Goal: Communication & Community: Answer question/provide support

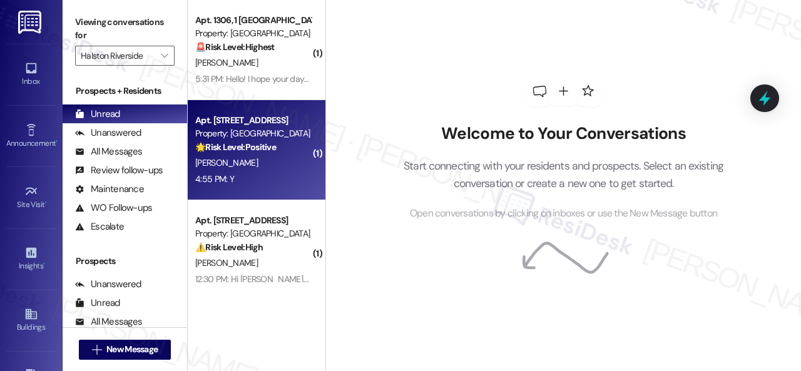
click at [287, 182] on div "4:55 PM: Y 4:55 PM: Y" at bounding box center [253, 180] width 118 height 16
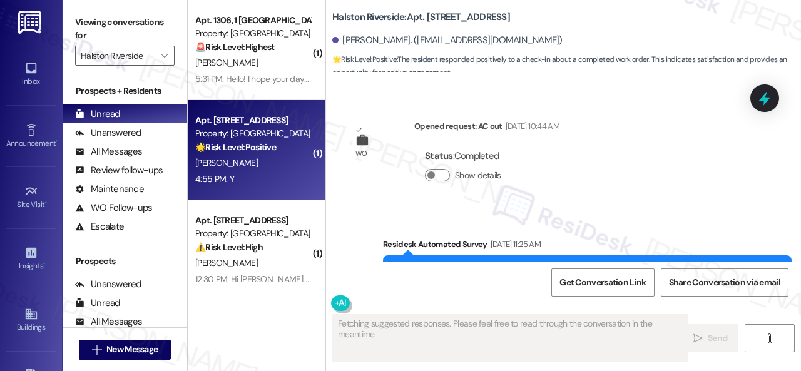
scroll to position [9561, 0]
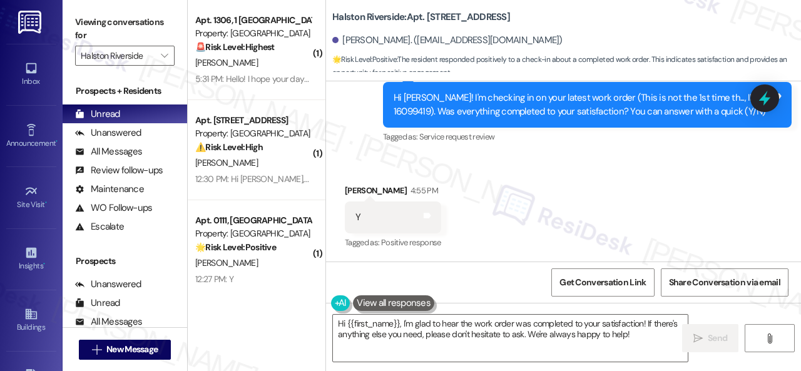
click at [376, 153] on div "Survey, sent via SMS Residesk Automated Survey 12:22 PM Hi Mariama! I'm checkin…" at bounding box center [588, 105] width 428 height 100
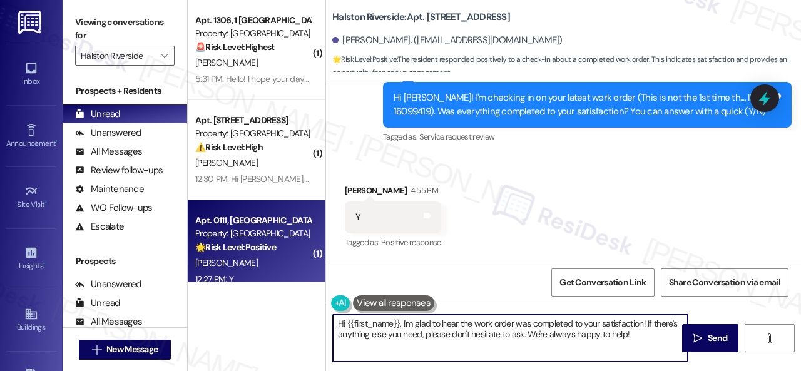
click at [220, 270] on div "( 1 ) Apt. 1306, 1 Halston Riverside Property: Halston Riverside 🚨 Risk Level: …" at bounding box center [495, 185] width 614 height 371
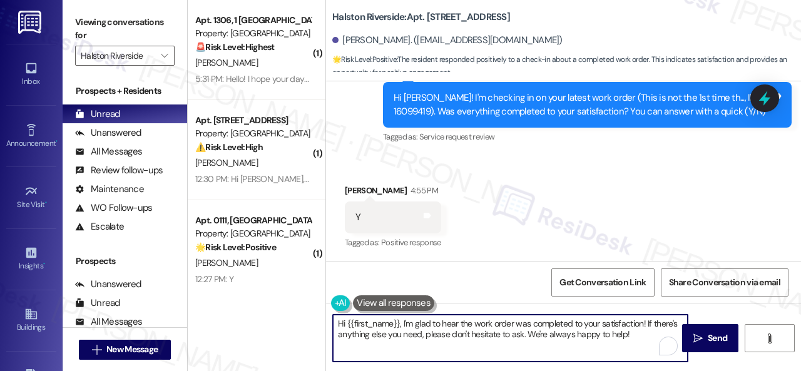
paste textarea "We're glad to hear everything’s taken care of. If your experience at {{property…"
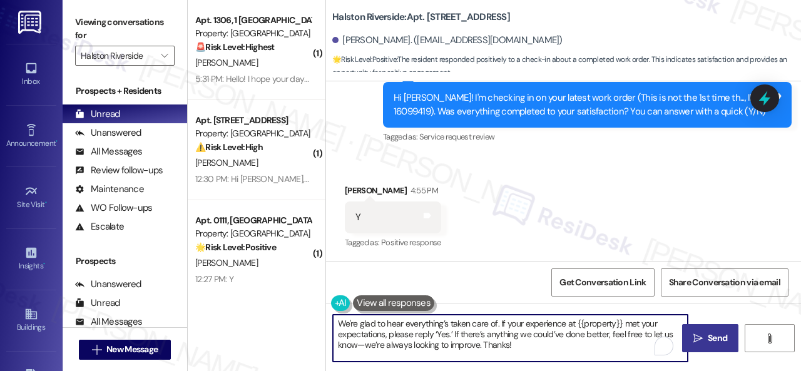
type textarea "We're glad to hear everything’s taken care of. If your experience at {{property…"
click at [698, 345] on button " Send" at bounding box center [710, 338] width 56 height 28
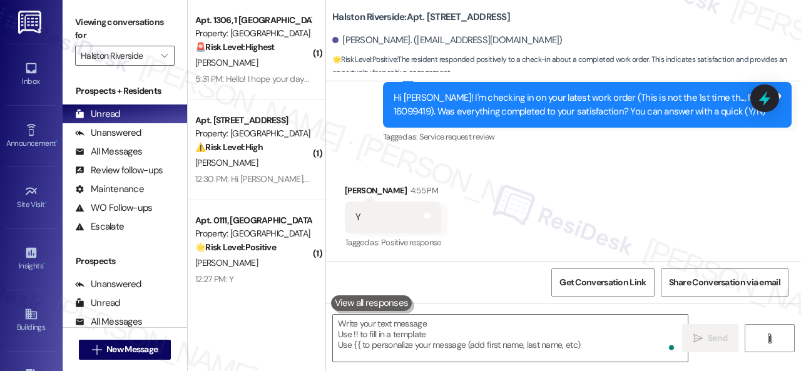
scroll to position [9560, 0]
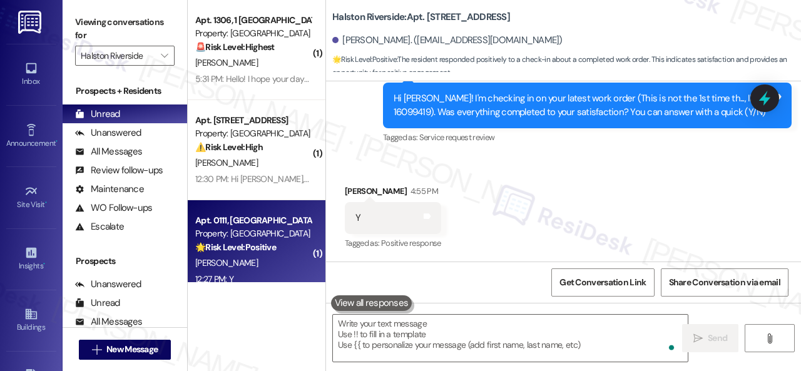
click at [262, 260] on div "S. Hendrix" at bounding box center [253, 263] width 118 height 16
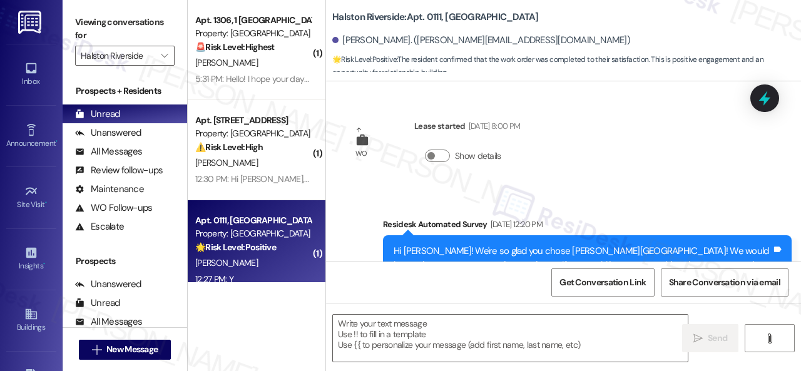
type textarea "Fetching suggested responses. Please feel free to read through the conversation…"
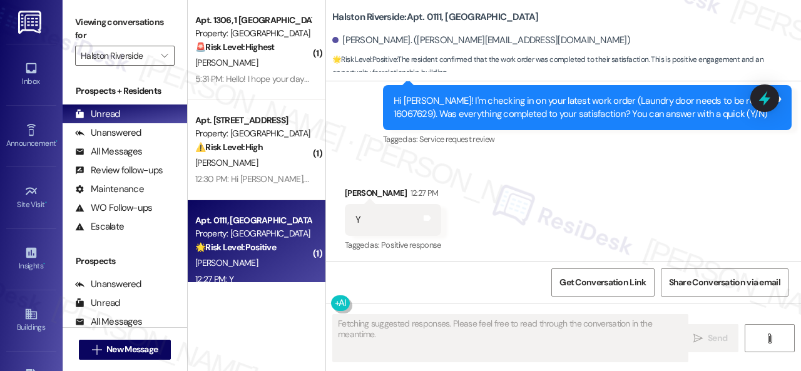
scroll to position [1793, 0]
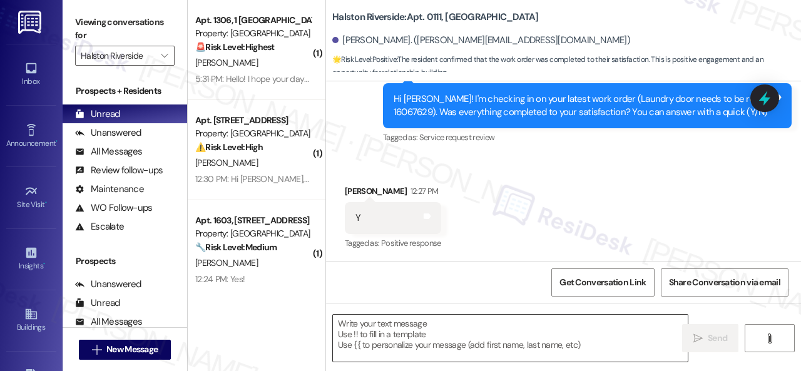
click at [430, 326] on textarea at bounding box center [510, 338] width 355 height 47
paste textarea "We're glad to hear everything’s taken care of. If your experience at {{property…"
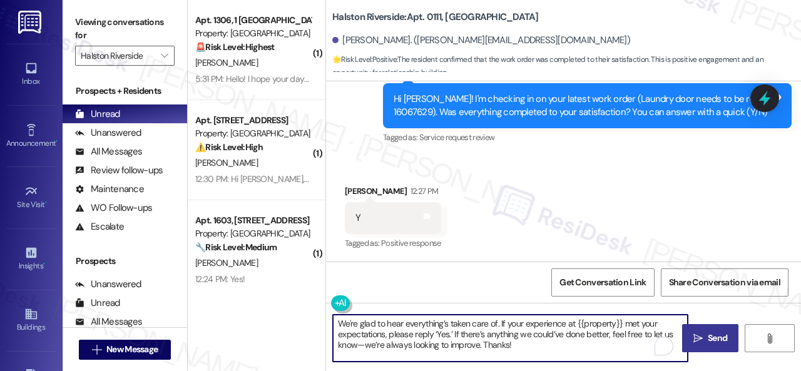
type textarea "We're glad to hear everything’s taken care of. If your experience at {{property…"
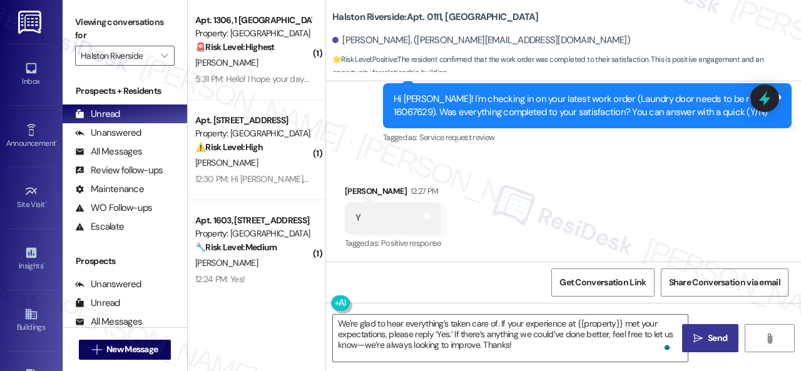
click at [711, 341] on span "Send" at bounding box center [717, 338] width 19 height 13
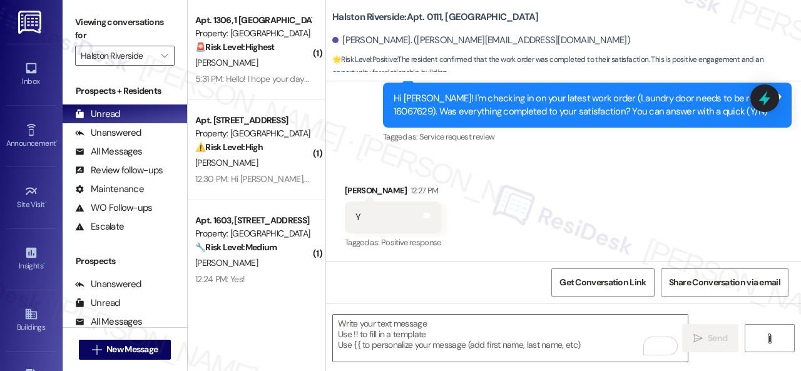
scroll to position [1783, 0]
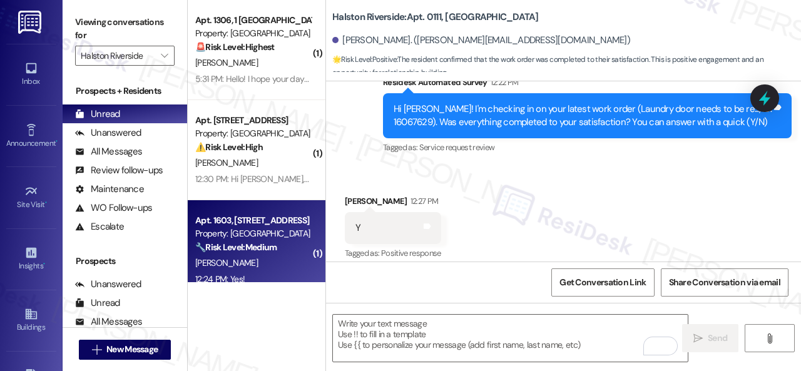
click at [267, 259] on div "M. Chaffin" at bounding box center [253, 263] width 118 height 16
type textarea "Fetching suggested responses. Please feel free to read through the conversation…"
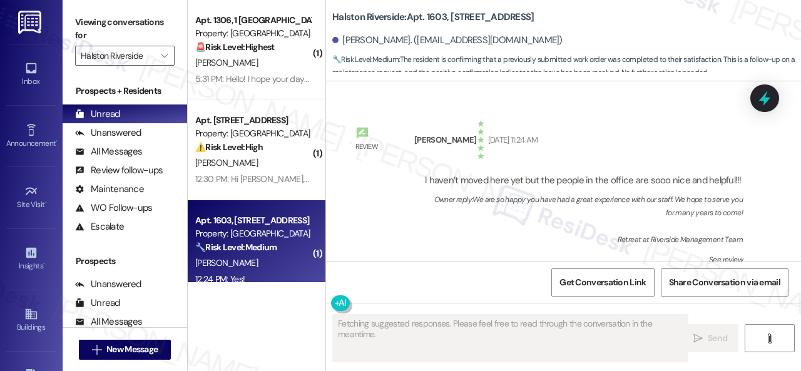
scroll to position [10416, 0]
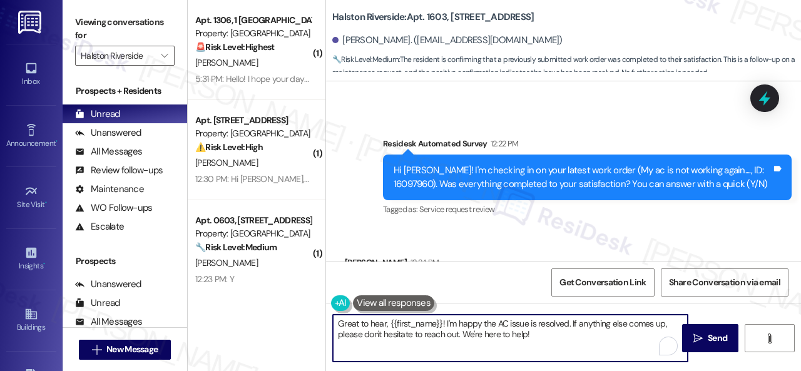
drag, startPoint x: 546, startPoint y: 335, endPoint x: 310, endPoint y: 284, distance: 241.6
click at [310, 284] on div "( 1 ) Apt. 1306, 1 Halston Riverside Property: Halston Riverside 🚨 Risk Level: …" at bounding box center [495, 185] width 614 height 371
paste textarea "We're glad to hear everything’s taken care of. If your experience at {{property…"
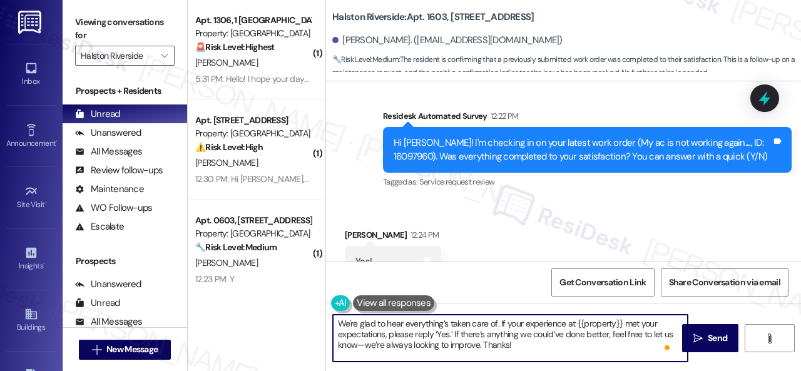
scroll to position [10458, 0]
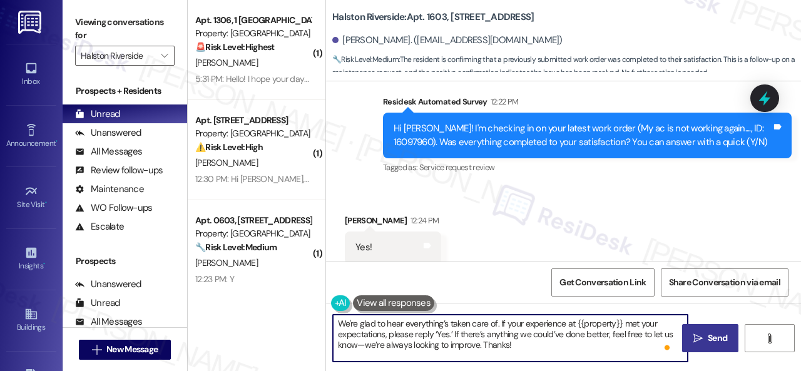
type textarea "We're glad to hear everything’s taken care of. If your experience at {{property…"
click at [708, 343] on span "Send" at bounding box center [717, 338] width 19 height 13
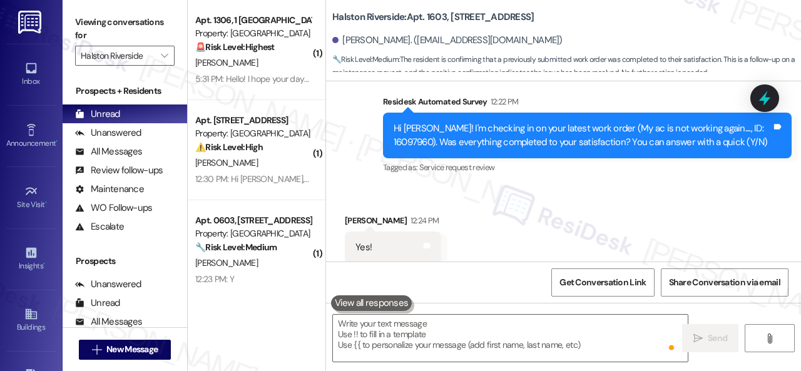
scroll to position [10457, 0]
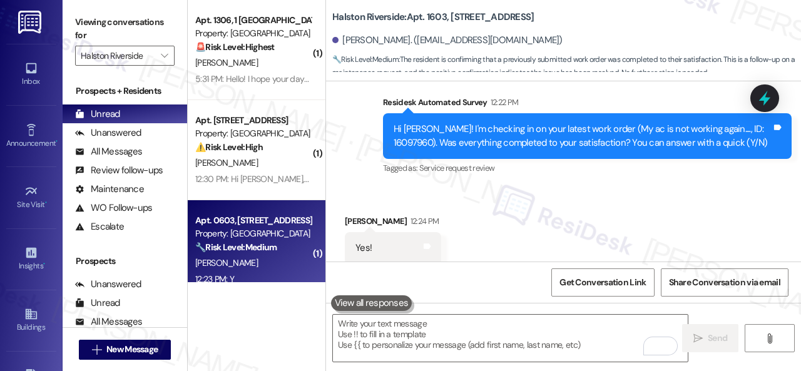
click at [274, 265] on div "M. Pino" at bounding box center [253, 263] width 118 height 16
type textarea "Fetching suggested responses. Please feel free to read through the conversation…"
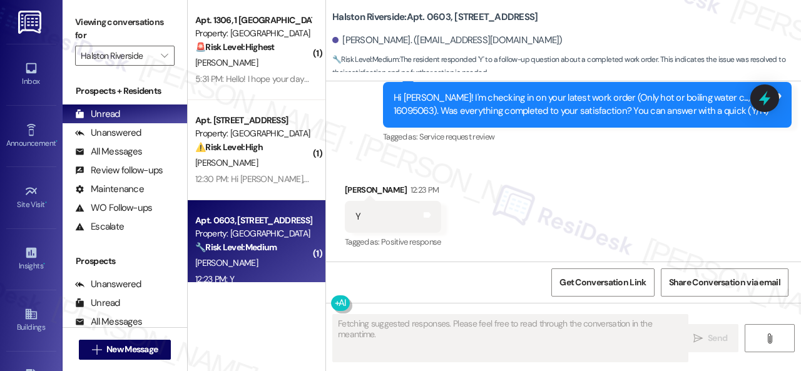
scroll to position [2674, 0]
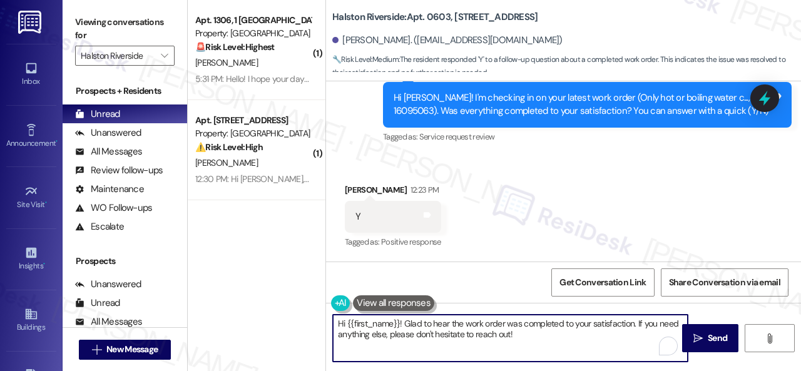
drag, startPoint x: 532, startPoint y: 337, endPoint x: 307, endPoint y: 306, distance: 226.3
click at [307, 306] on div "( 1 ) Apt. 1306, 1 Halston Riverside Property: Halston Riverside 🚨 Risk Level: …" at bounding box center [495, 185] width 614 height 371
paste textarea "We're glad to hear everything’s taken care of. If your experience at {{property…"
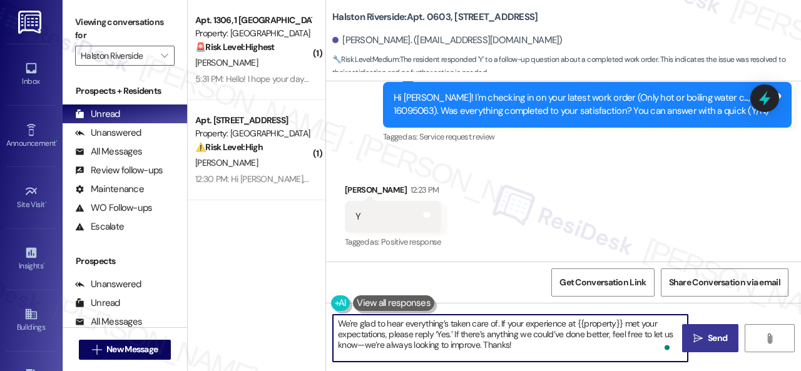
type textarea "We're glad to hear everything’s taken care of. If your experience at {{property…"
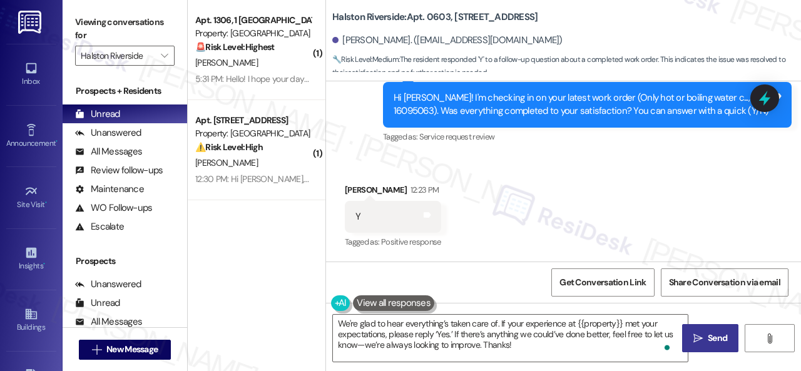
click at [711, 342] on span "Send" at bounding box center [717, 338] width 19 height 13
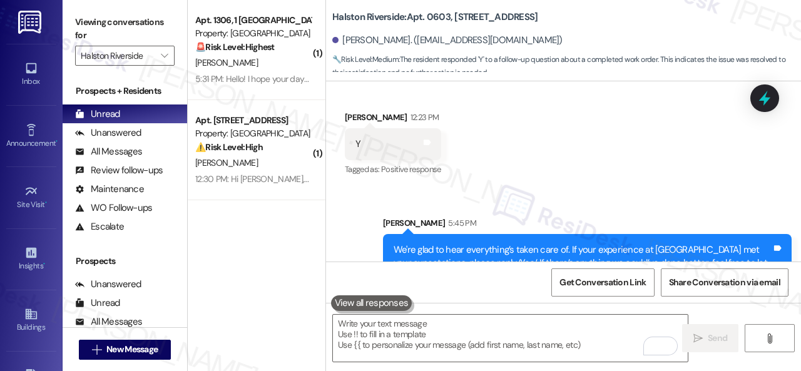
scroll to position [2789, 0]
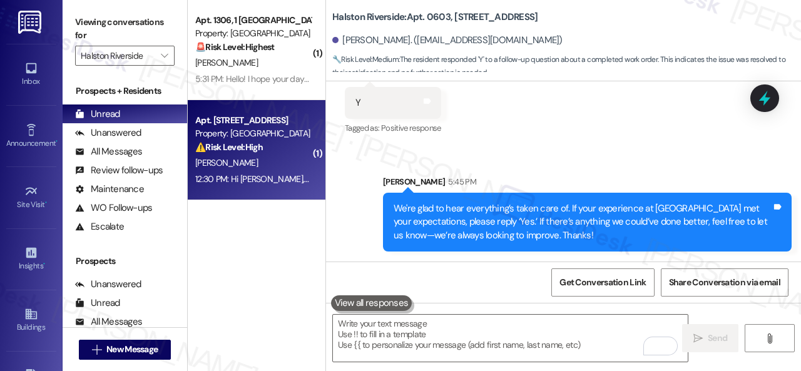
click at [270, 157] on div "V. Cunningham" at bounding box center [253, 163] width 118 height 16
type textarea "Fetching suggested responses. Please feel free to read through the conversation…"
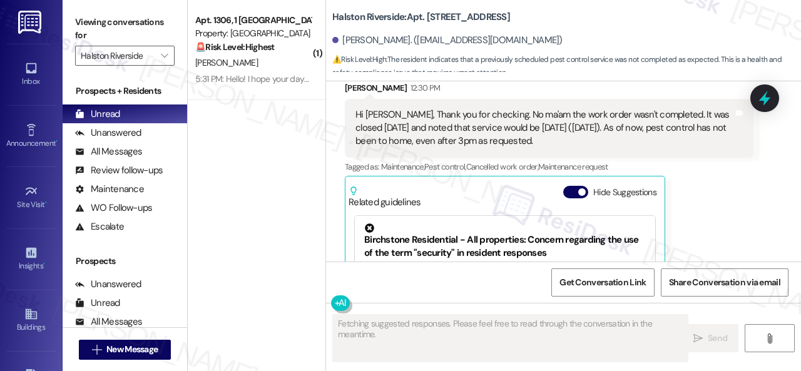
scroll to position [7624, 0]
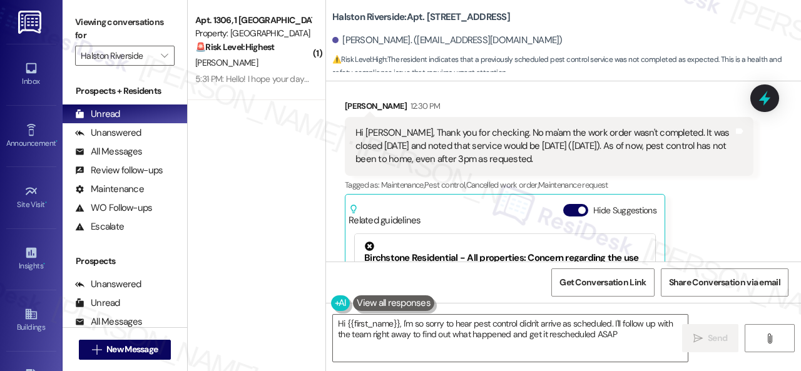
type textarea "Hi {{first_name}}, I'm so sorry to hear pest control didn't arrive as scheduled…"
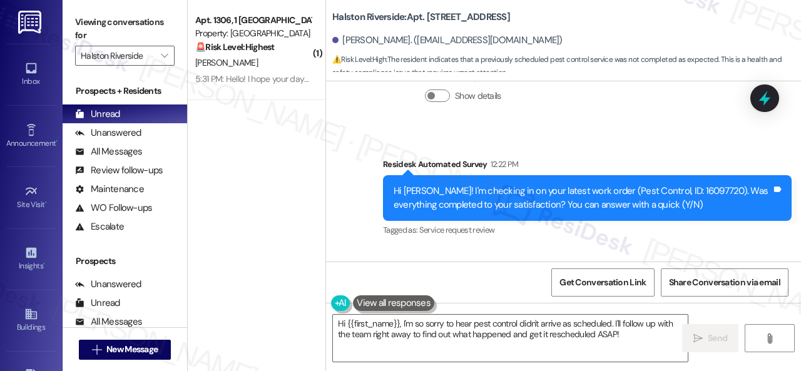
scroll to position [7436, 0]
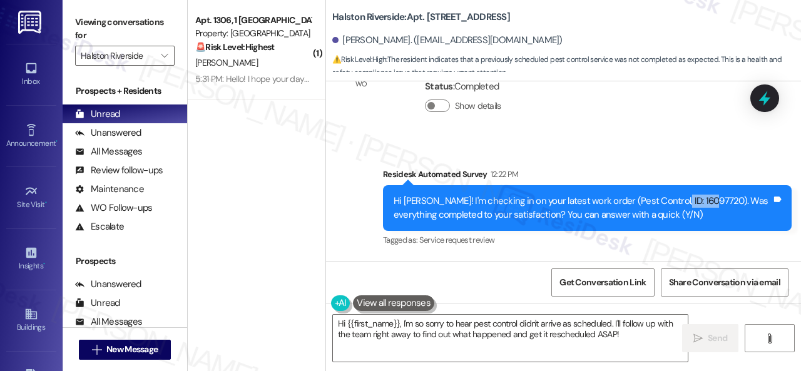
drag, startPoint x: 664, startPoint y: 198, endPoint x: 702, endPoint y: 196, distance: 37.7
click at [702, 196] on div "Hi Veronica! I'm checking in on your latest work order (Pest Control, ID: 16097…" at bounding box center [583, 208] width 378 height 27
copy div "16097720"
click at [612, 141] on div "Survey, sent via SMS Residesk Automated Survey 12:22 PM Hi Veronica! I'm checki…" at bounding box center [563, 199] width 475 height 119
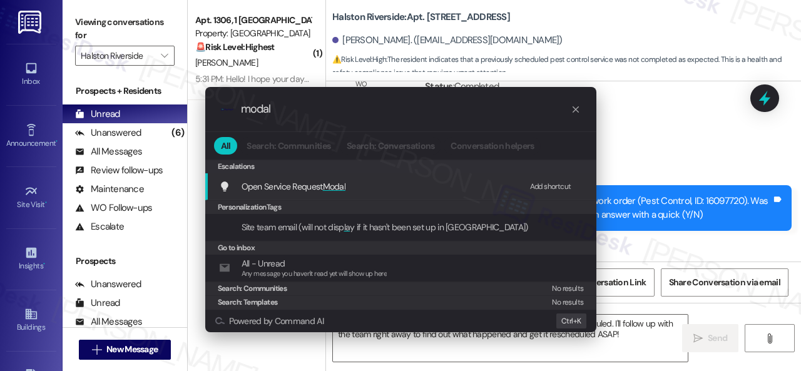
click at [542, 185] on div "Add shortcut" at bounding box center [550, 186] width 41 height 13
click at [161, 103] on div ".cls-1{fill:#0a055f;}.cls-2{fill:#0cc4c4;} resideskLogoBlueOrange modal All Sea…" at bounding box center [400, 185] width 801 height 371
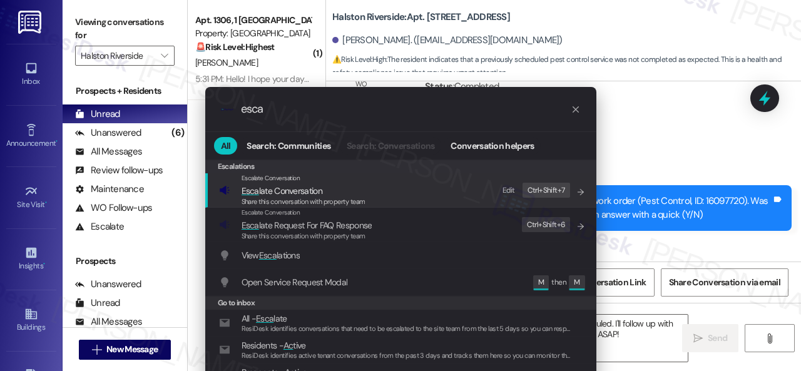
type input "esca"
click at [507, 187] on div "Edit" at bounding box center [509, 190] width 13 height 13
click at [577, 195] on icon "List of options" at bounding box center [581, 192] width 9 height 9
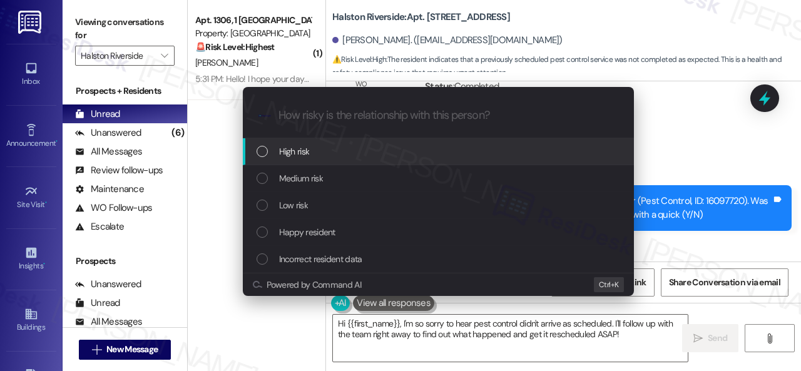
click at [287, 153] on span "High risk" at bounding box center [294, 152] width 31 height 14
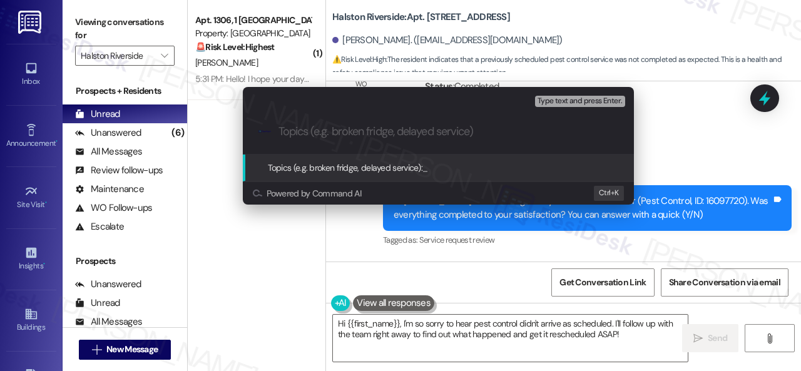
paste input "Follow-up on the unresolved work order 16097720"
type input "Follow-up on the unresolved work order 16097720"
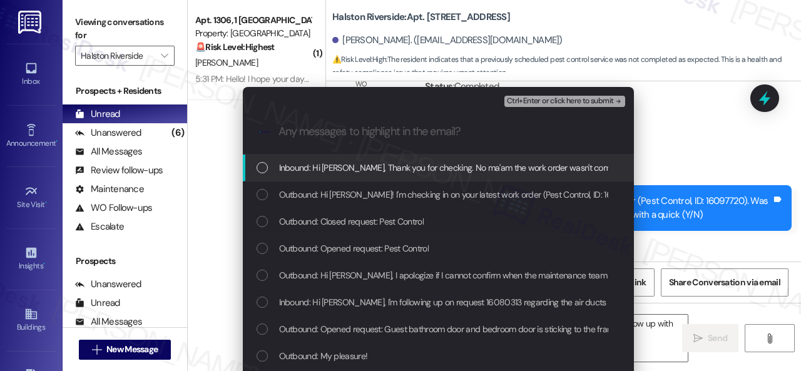
click at [358, 165] on span "Inbound: Hi Sarah, Thank you for checking. No ma'am the work order wasn't compl…" at bounding box center [723, 168] width 888 height 14
click at [534, 100] on span "Ctrl+Enter or click here to submit" at bounding box center [560, 101] width 107 height 9
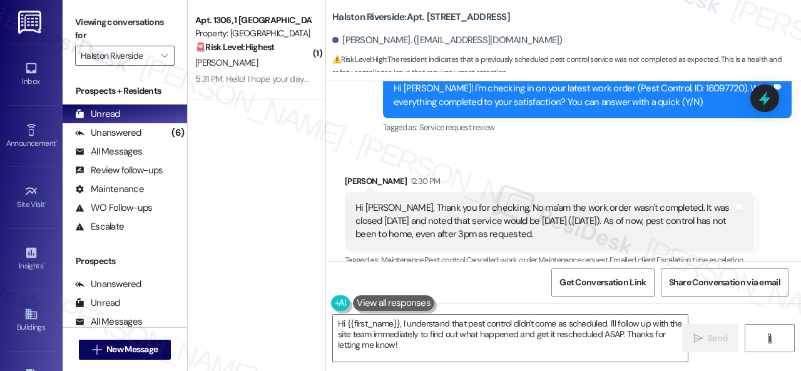
scroll to position [7512, 0]
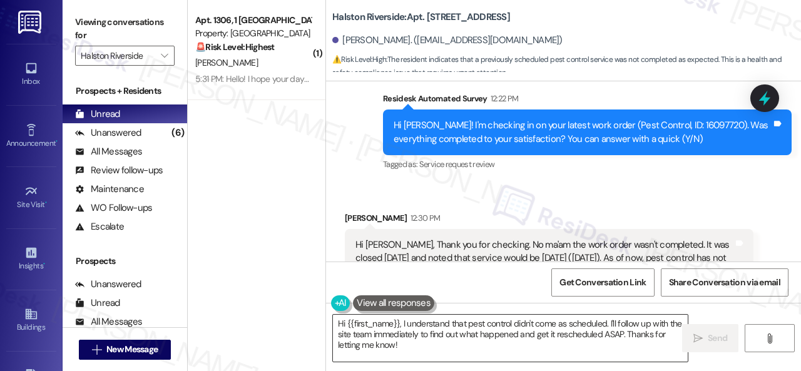
click at [606, 337] on textarea "Hi {{first_name}}, I understand that pest control didn't come as scheduled. I'l…" at bounding box center [510, 338] width 355 height 47
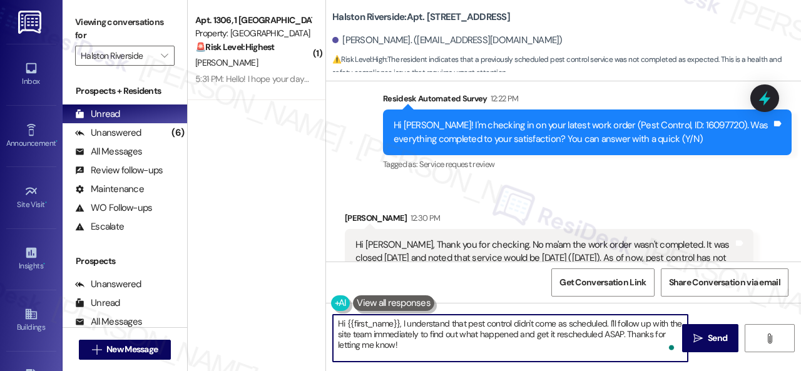
drag, startPoint x: 407, startPoint y: 342, endPoint x: 289, endPoint y: 304, distance: 124.5
click at [289, 304] on div "( 1 ) Apt. 1306, 1 Halston Riverside Property: Halston Riverside 🚨 Risk Level: …" at bounding box center [495, 185] width 614 height 371
paste textarea "I'm sorry to hear the issue hasn't been resolved yet. We apologize for the dela…"
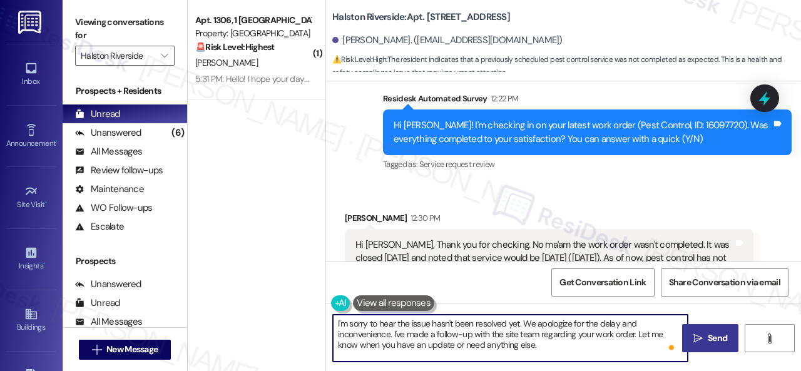
type textarea "I'm sorry to hear the issue hasn't been resolved yet. We apologize for the dela…"
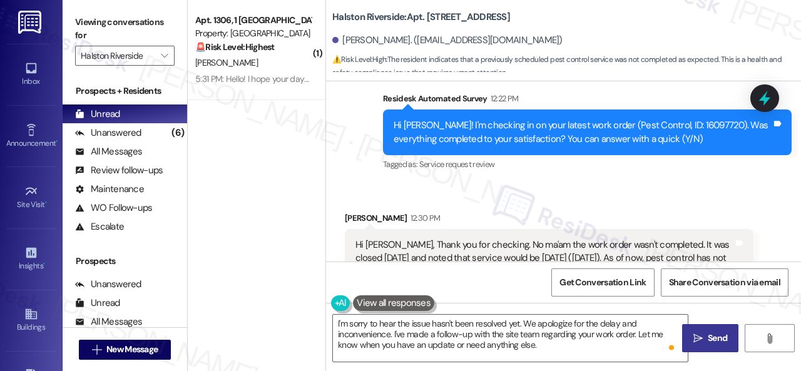
click at [701, 336] on span " Send" at bounding box center [710, 338] width 39 height 13
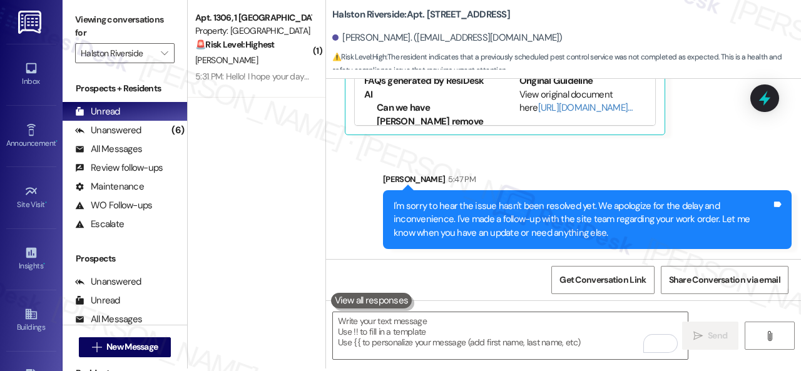
scroll to position [4, 0]
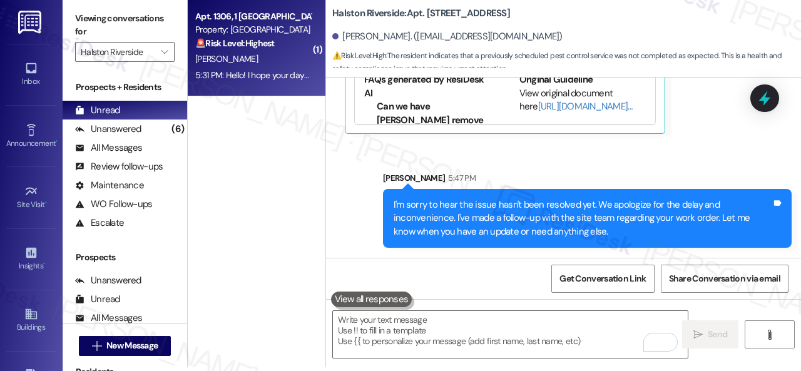
click at [284, 54] on div "B. Romero" at bounding box center [253, 59] width 118 height 16
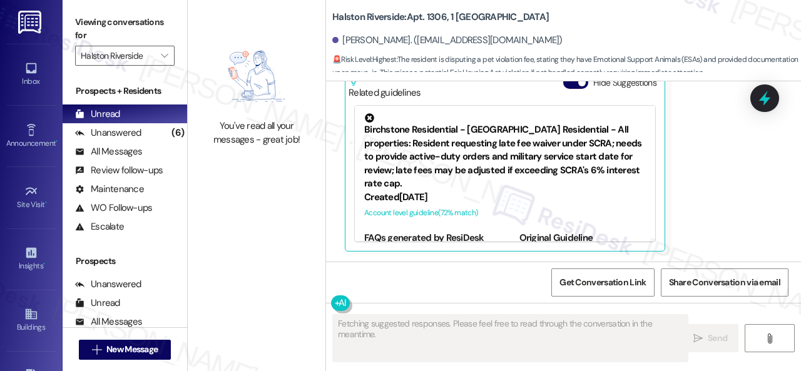
scroll to position [5818, 0]
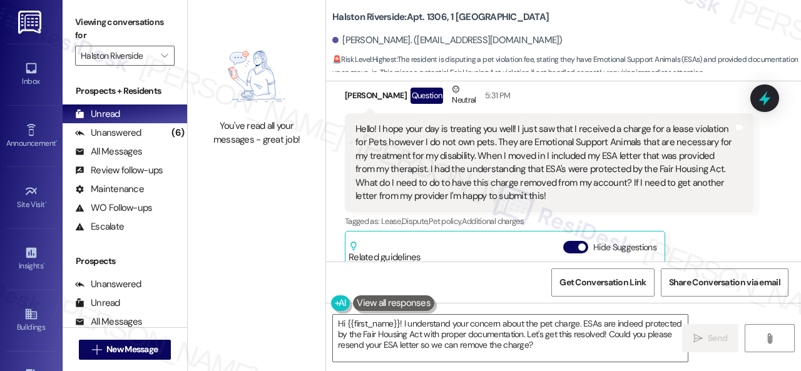
click at [602, 230] on div "Tagged as: Lease , Click to highlight conversations about Lease Dispute , Click…" at bounding box center [549, 221] width 409 height 18
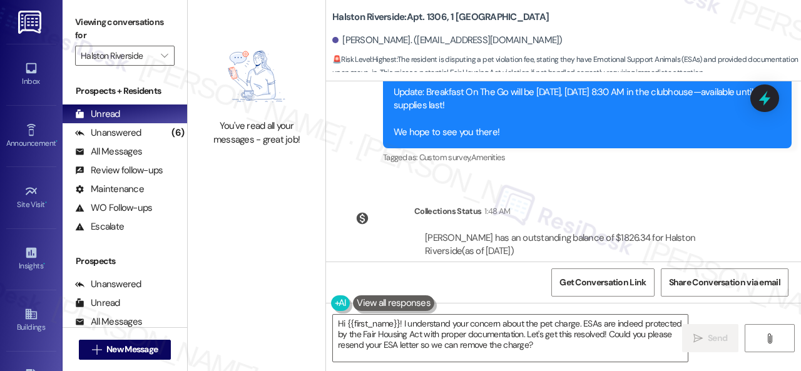
scroll to position [5943, 0]
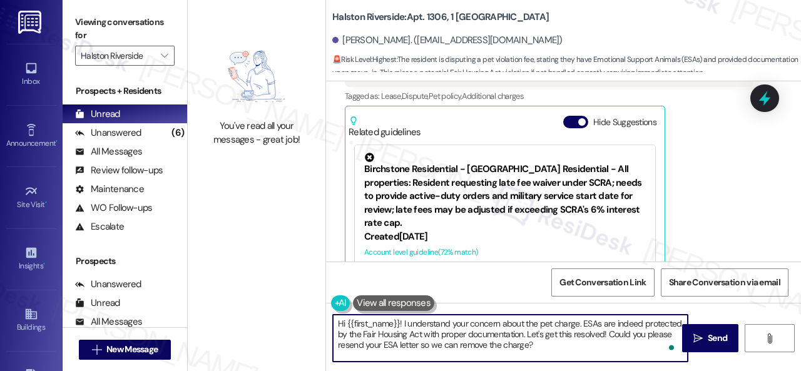
drag, startPoint x: 584, startPoint y: 325, endPoint x: 604, endPoint y: 354, distance: 36.0
click at [604, 354] on textarea "Hi {{first_name}}! I understand your concern about the pet charge. ESAs are ind…" at bounding box center [510, 338] width 355 height 47
paste textarea "I will forward your concern to the site team and get back to you as soon as I r…"
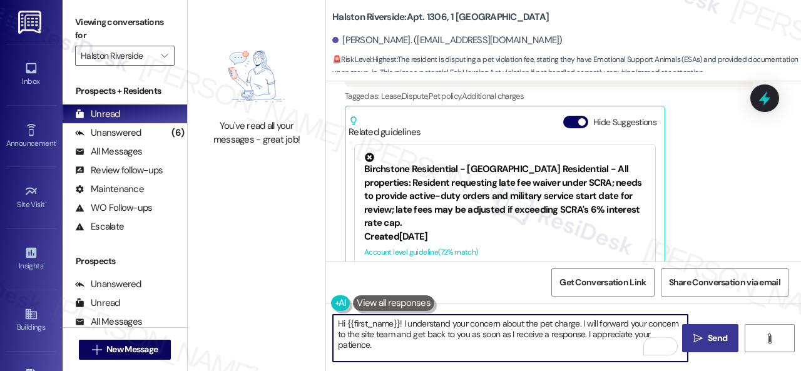
type textarea "Hi {{first_name}}! I understand your concern about the pet charge. I will forwa…"
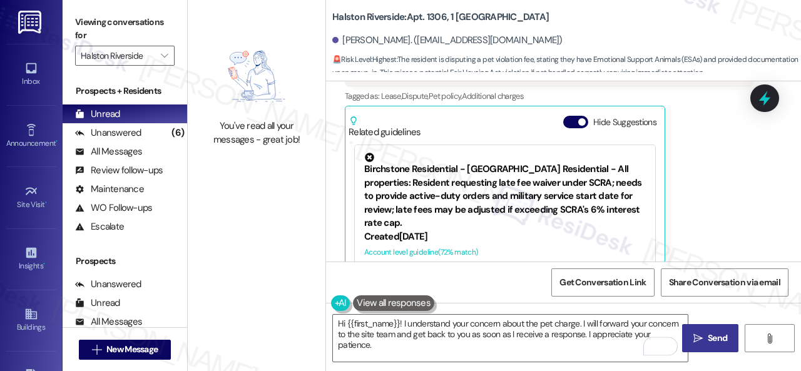
click at [708, 332] on span "Send" at bounding box center [717, 338] width 19 height 13
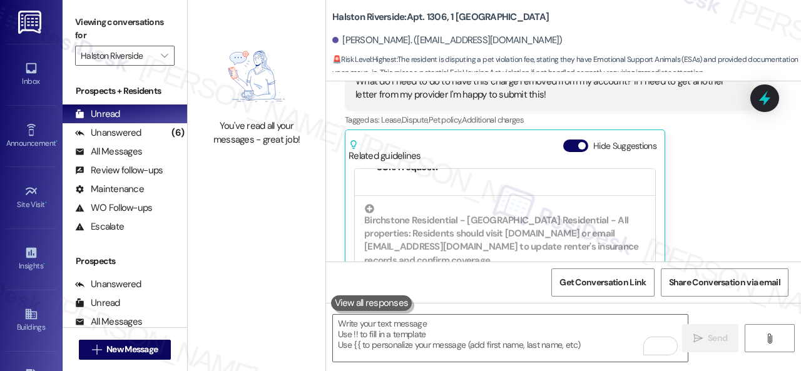
scroll to position [5857, 0]
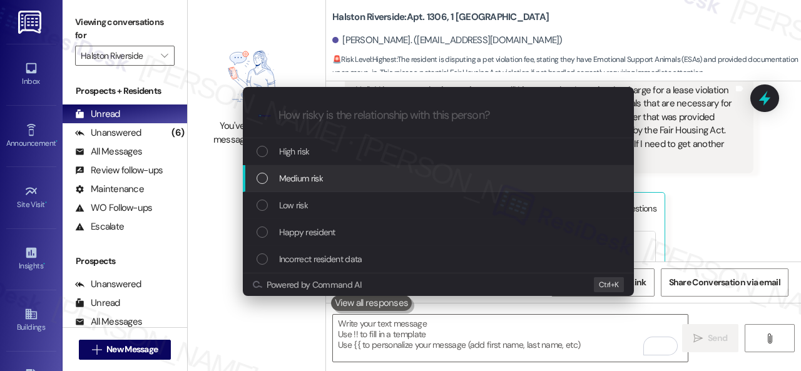
click at [304, 182] on span "Medium risk" at bounding box center [301, 179] width 44 height 14
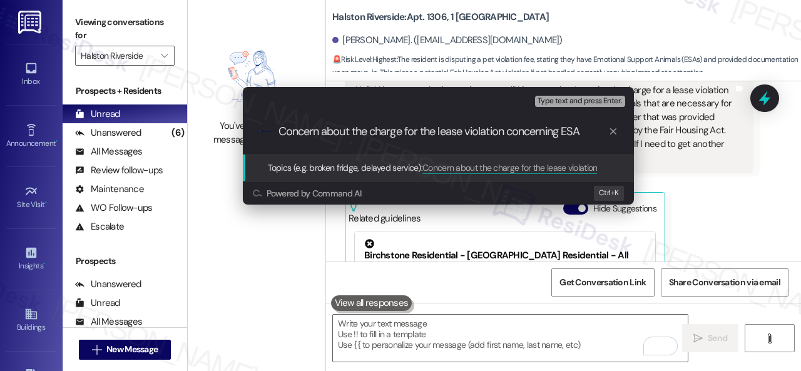
type input "Concern about the charge for the lease violation concerning ESA."
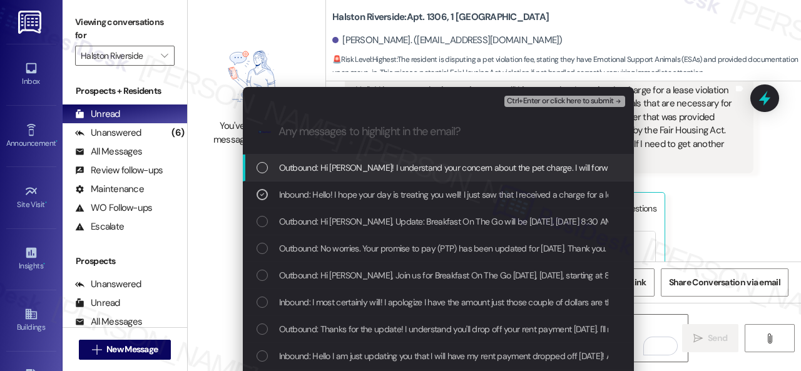
click at [560, 102] on span "Ctrl+Enter or click here to submit" at bounding box center [560, 101] width 107 height 9
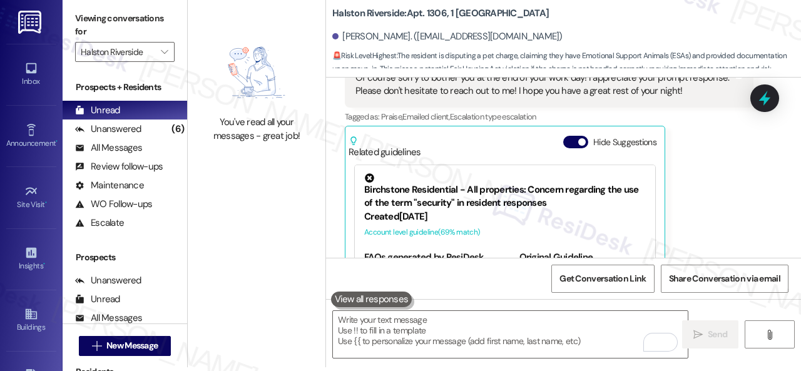
scroll to position [6295, 0]
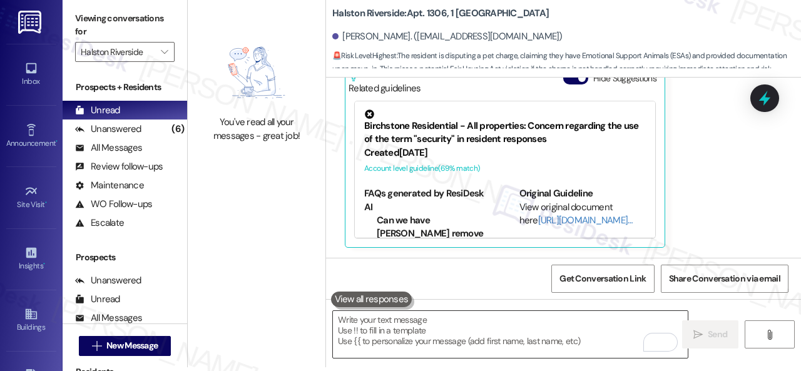
click at [414, 326] on textarea "To enrich screen reader interactions, please activate Accessibility in Grammarl…" at bounding box center [510, 334] width 355 height 47
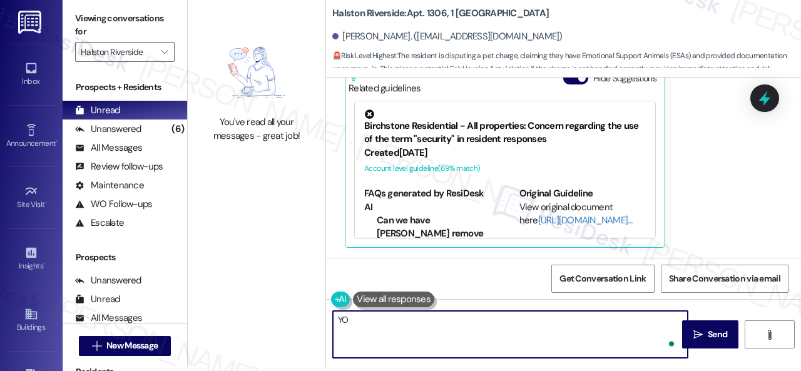
type textarea "Y"
type textarea "You, too!"
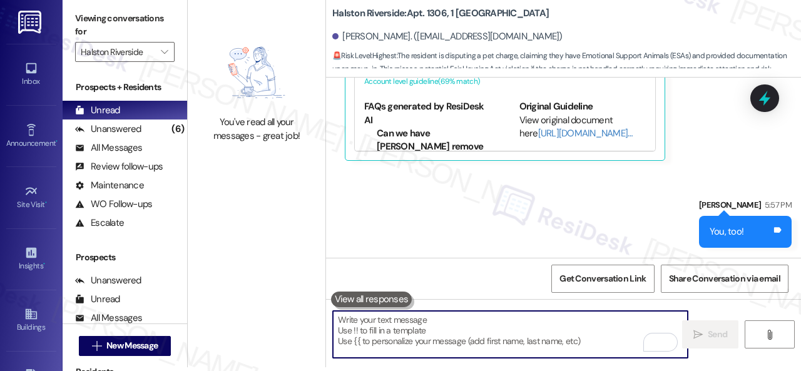
scroll to position [6258, 0]
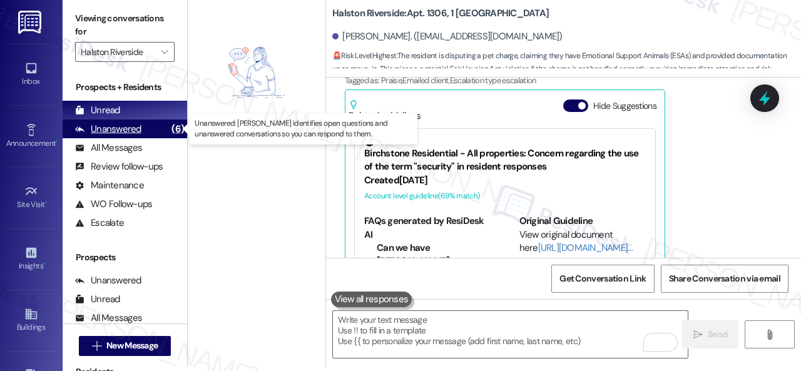
click at [105, 128] on div "Unanswered" at bounding box center [108, 129] width 66 height 13
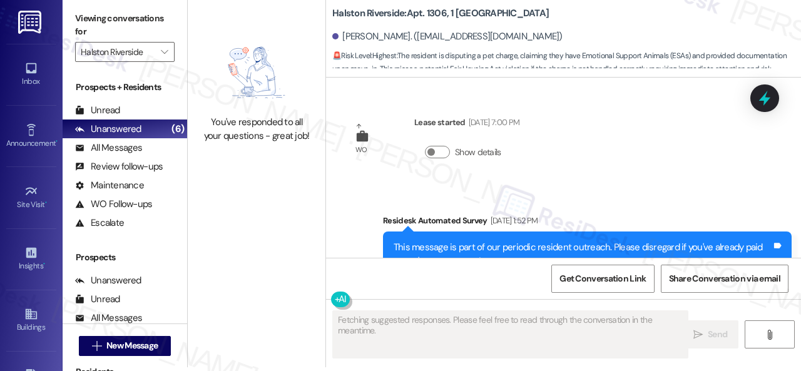
type textarea "Fetching suggested responses. Please feel free to read through the conversation…"
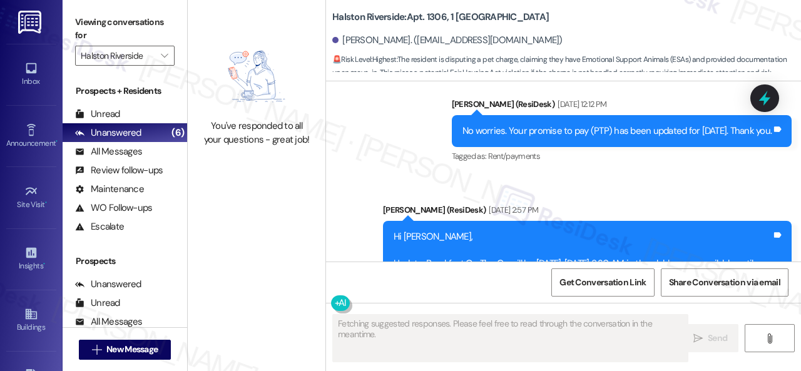
scroll to position [6294, 0]
